Goal: Task Accomplishment & Management: Use online tool/utility

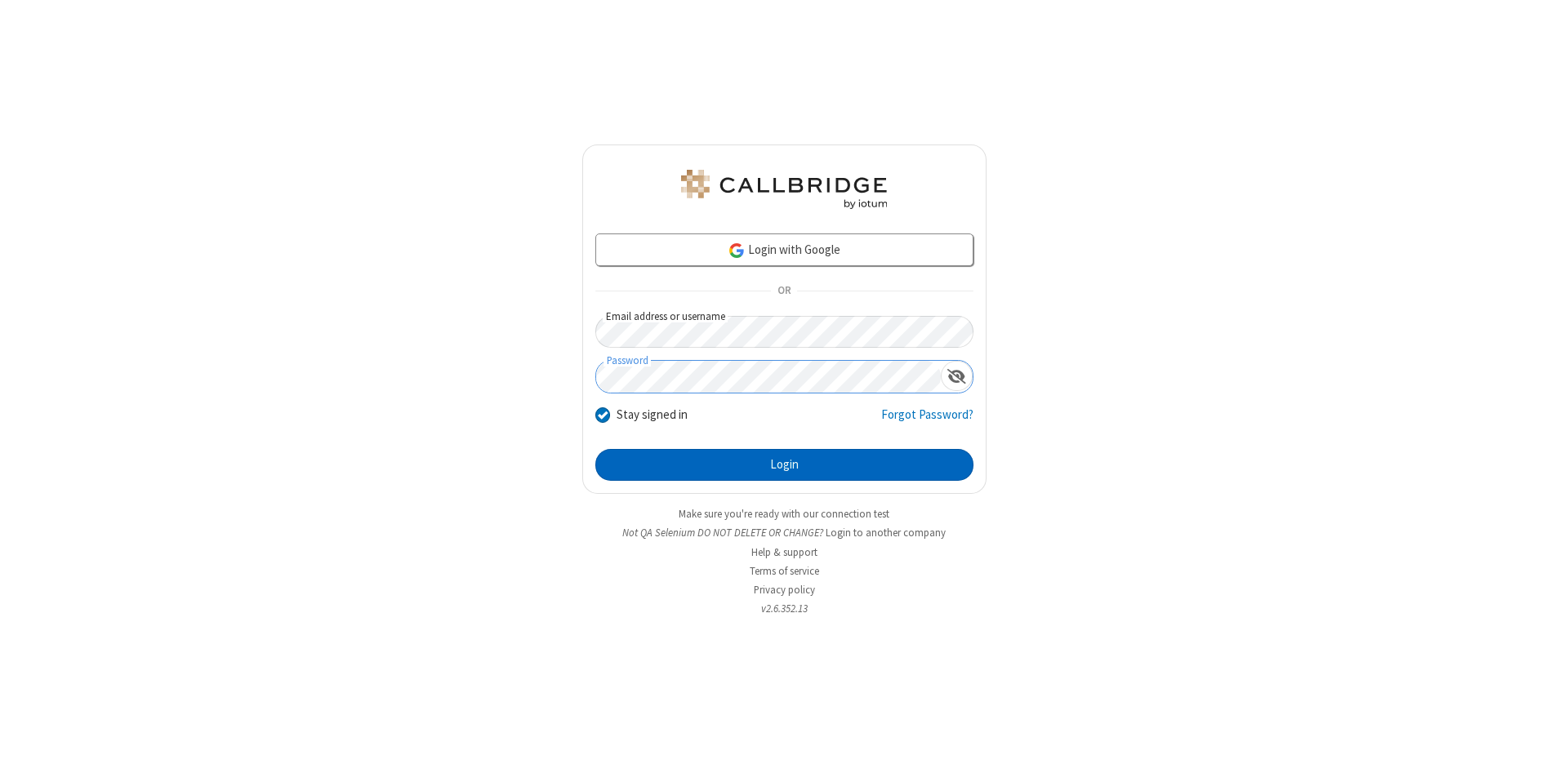
click at [784, 466] on button "Login" at bounding box center [784, 465] width 378 height 32
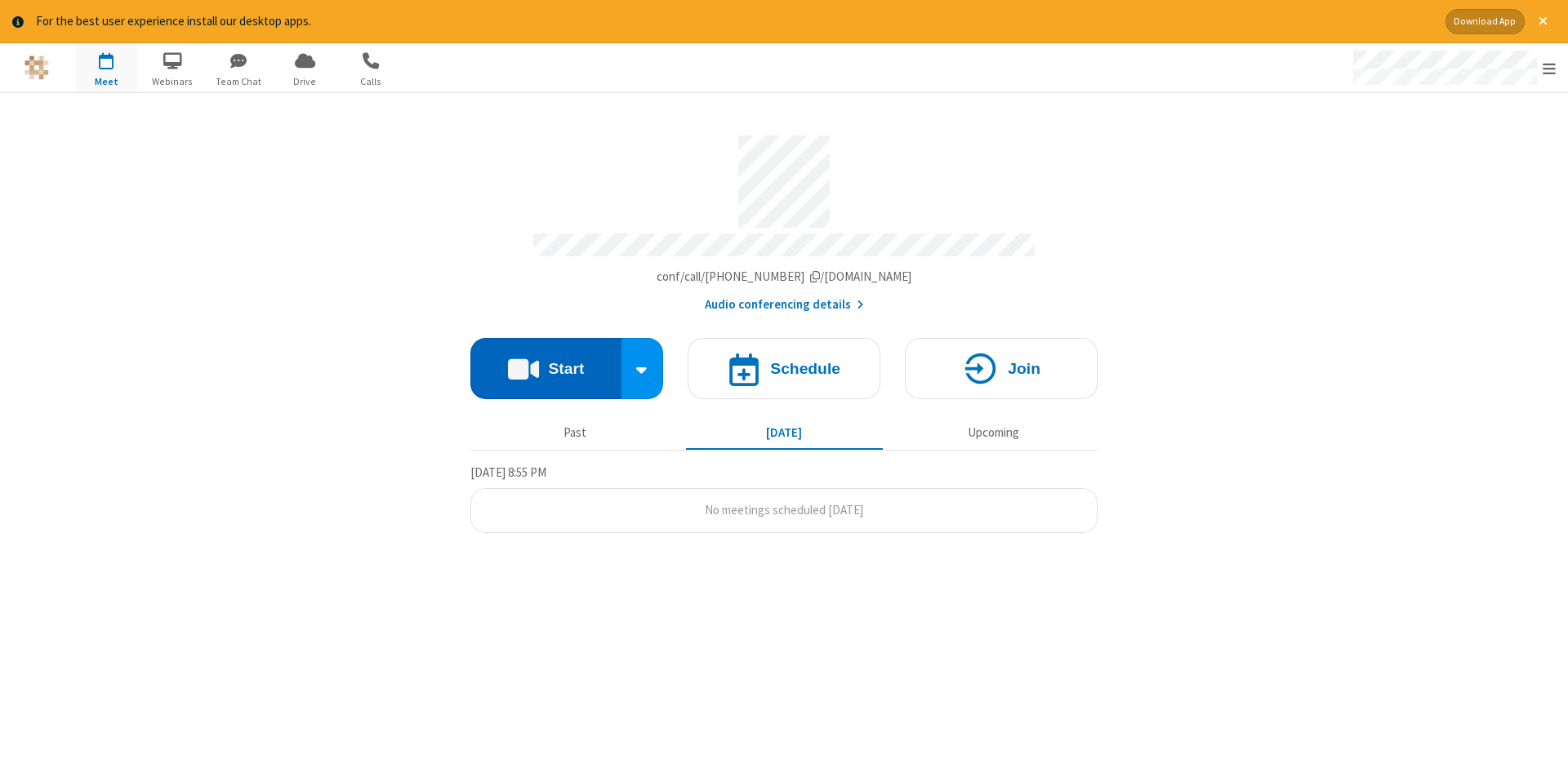
click at [546, 363] on button "Start" at bounding box center [545, 369] width 151 height 61
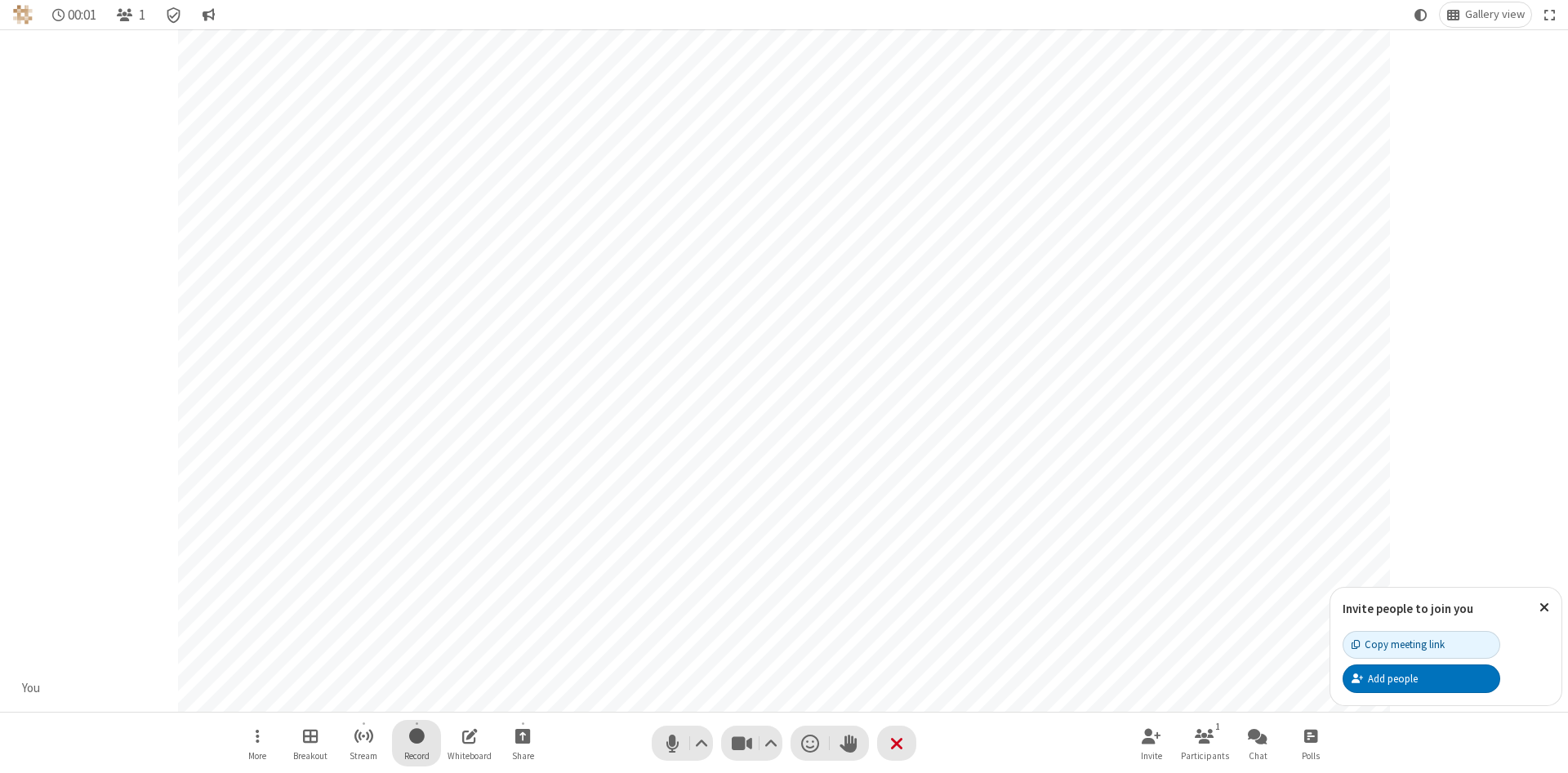
click at [416, 743] on span "Start recording" at bounding box center [416, 736] width 15 height 20
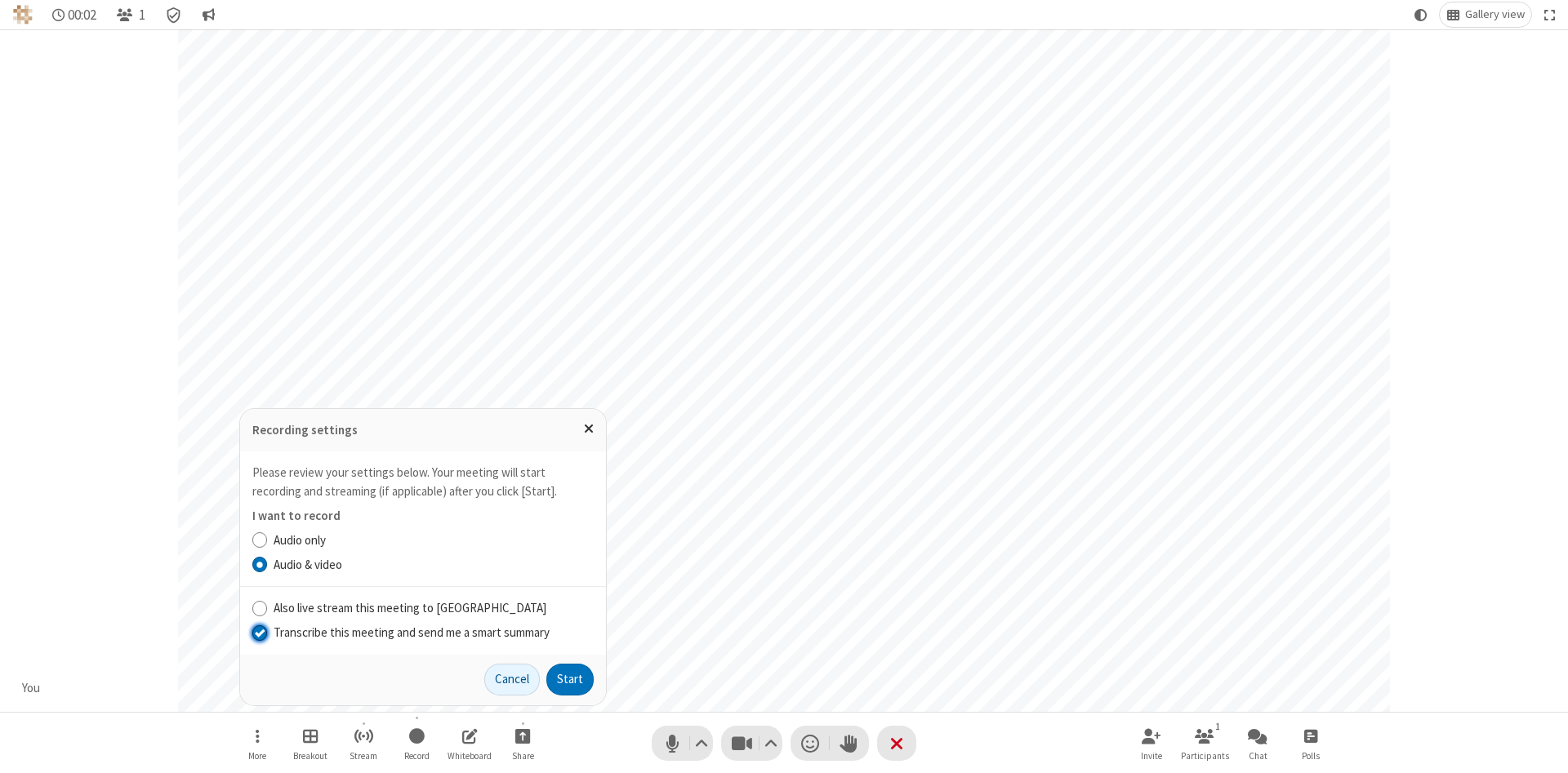
click at [259, 632] on input "Transcribe this meeting and send me a smart summary" at bounding box center [260, 633] width 15 height 17
click at [433, 564] on label "Audio & video" at bounding box center [434, 565] width 320 height 19
click at [268, 564] on input "Audio & video" at bounding box center [260, 564] width 15 height 17
click at [570, 679] on button "Start" at bounding box center [570, 680] width 48 height 32
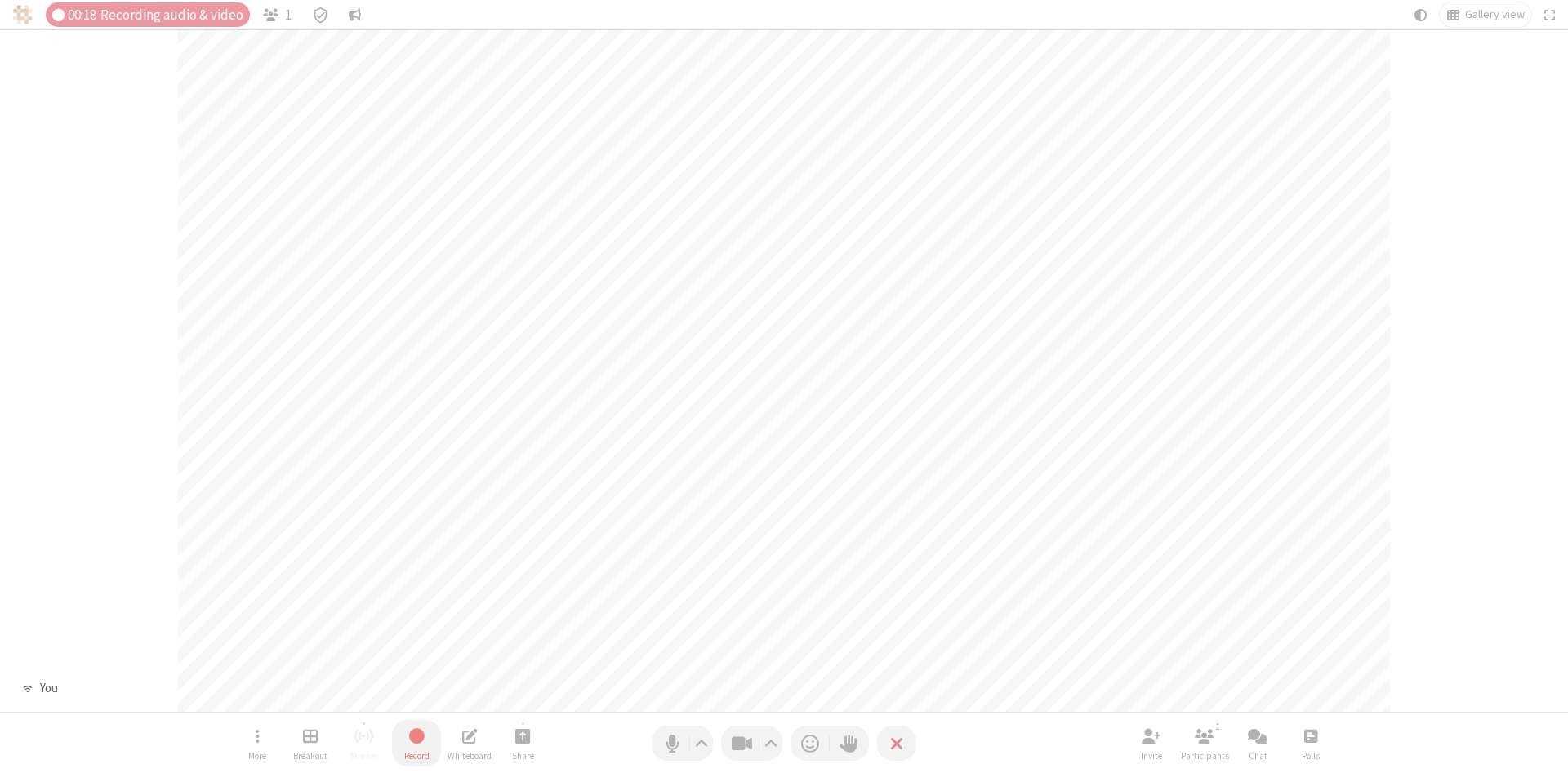
click at [416, 743] on span "Stop recording" at bounding box center [416, 736] width 20 height 21
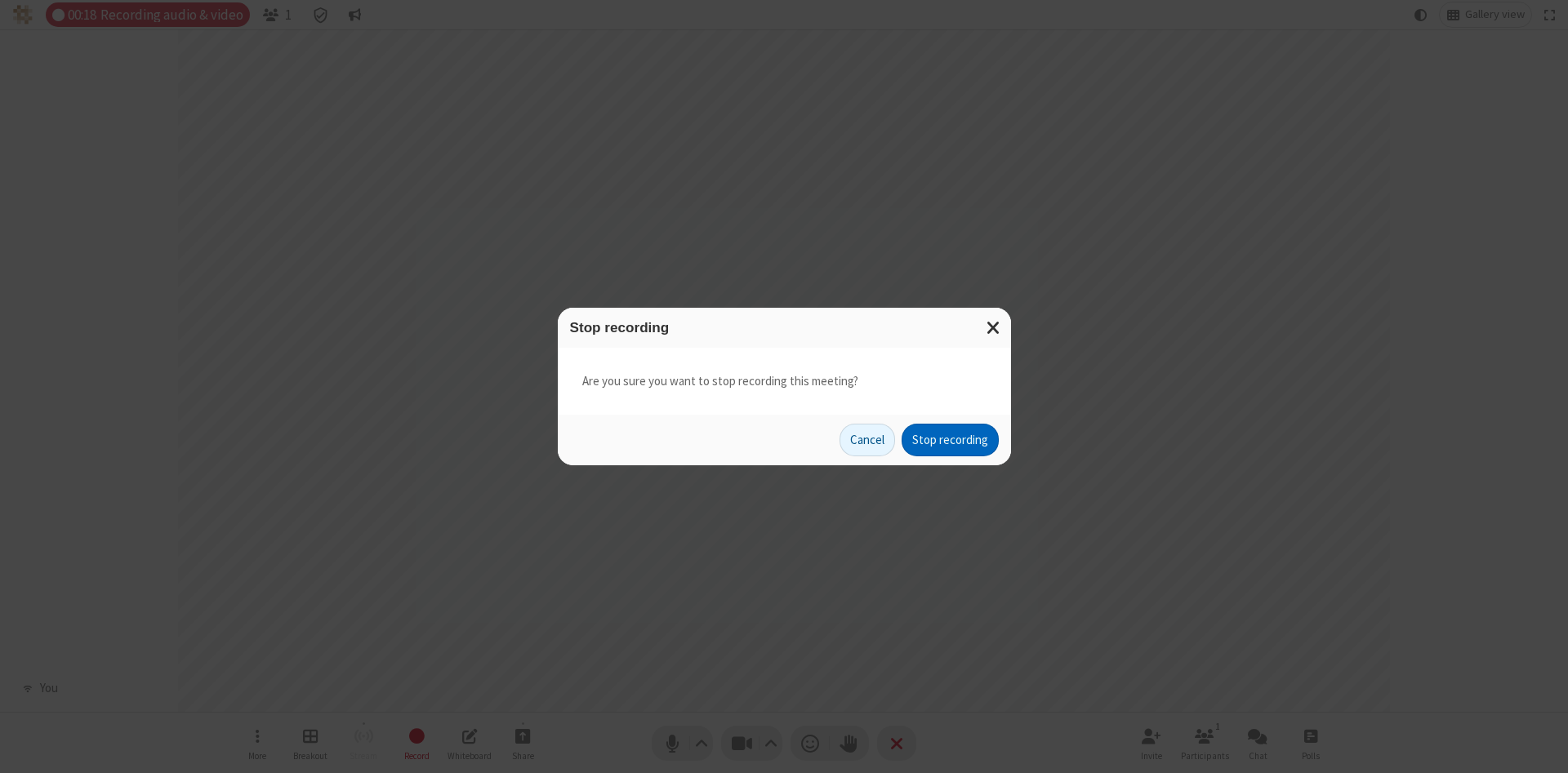
click at [950, 440] on button "Stop recording" at bounding box center [951, 440] width 97 height 32
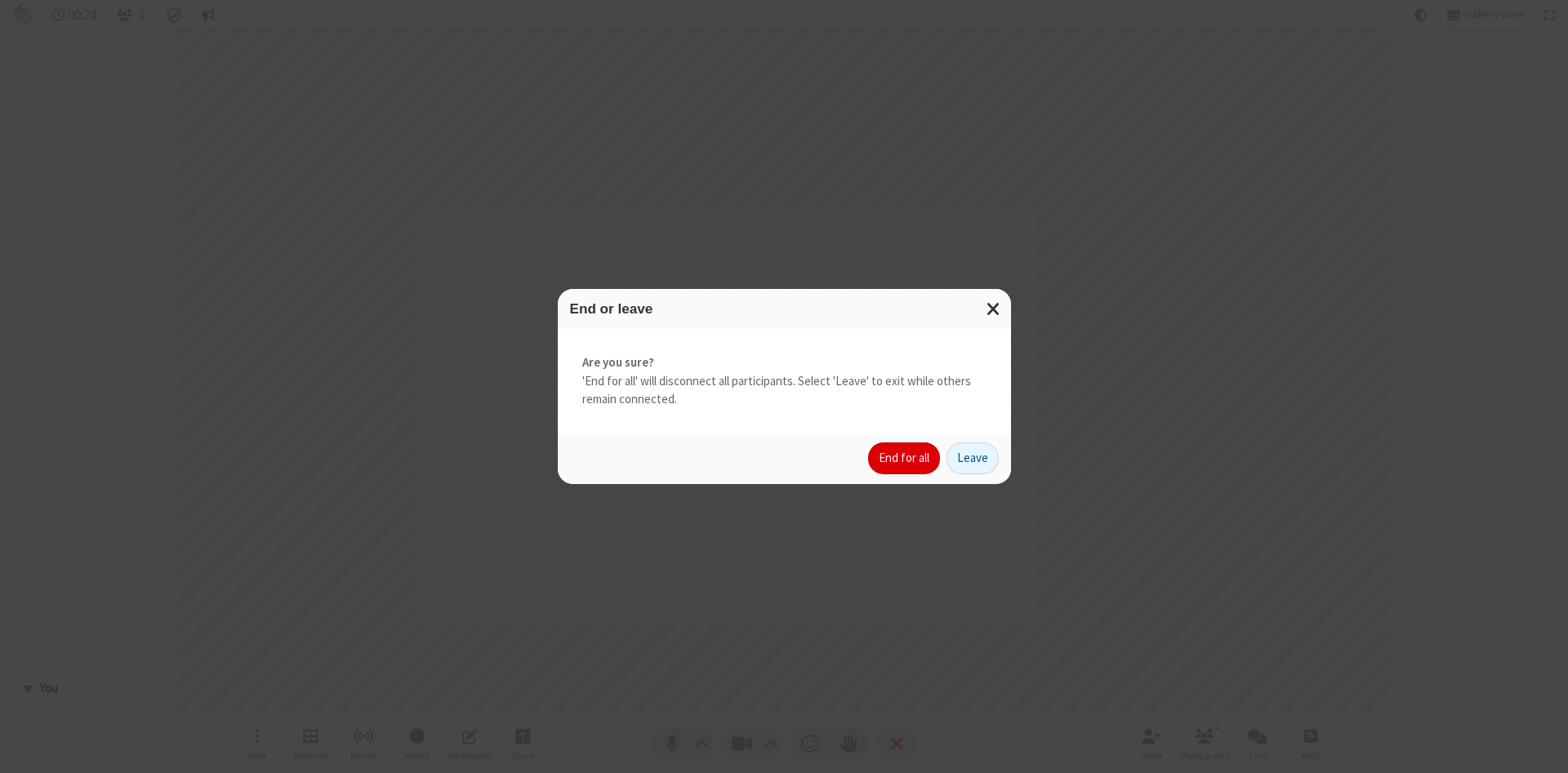
click at [905, 458] on button "End for all" at bounding box center [904, 459] width 72 height 32
